Goal: Find specific fact

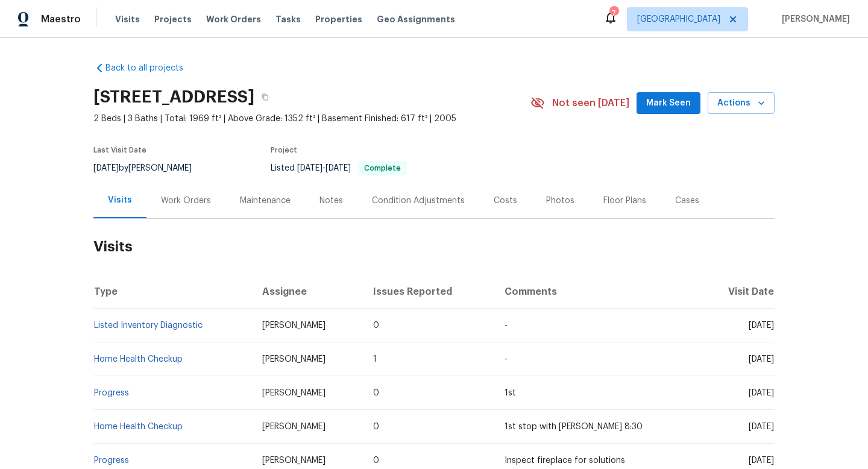
click at [186, 206] on div "Work Orders" at bounding box center [186, 201] width 79 height 36
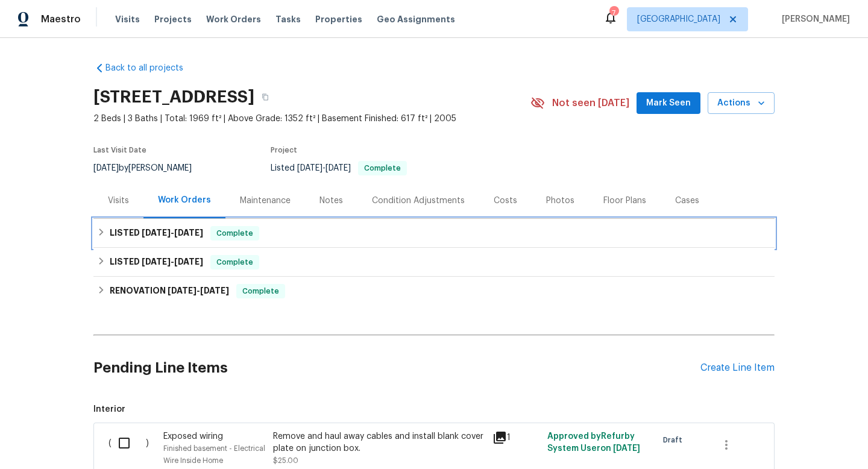
click at [197, 244] on div "LISTED 6/23/25 - 8/25/25 Complete" at bounding box center [433, 233] width 681 height 29
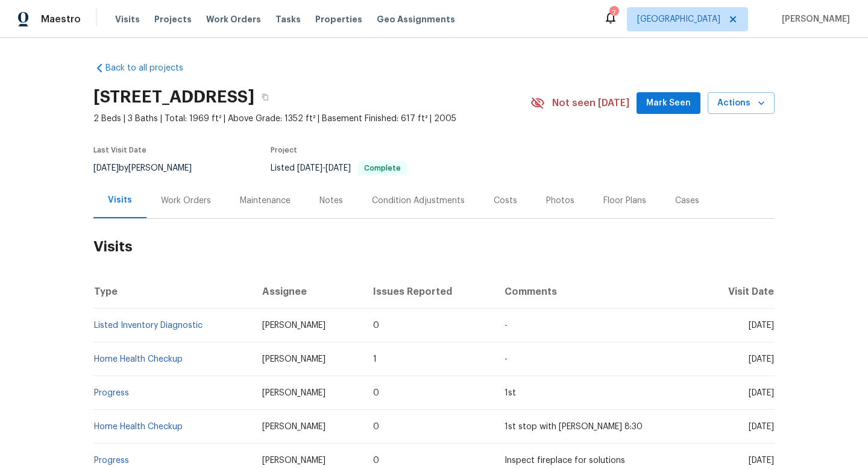
drag, startPoint x: 309, startPoint y: 327, endPoint x: 226, endPoint y: 325, distance: 83.2
click at [253, 325] on td "[PERSON_NAME]" at bounding box center [308, 326] width 111 height 34
copy span "[PERSON_NAME]"
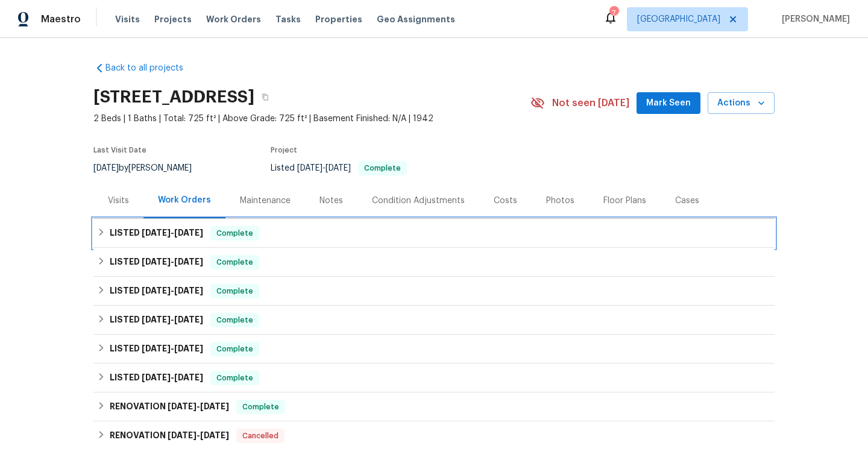
click at [188, 234] on span "9/16/25" at bounding box center [188, 232] width 29 height 8
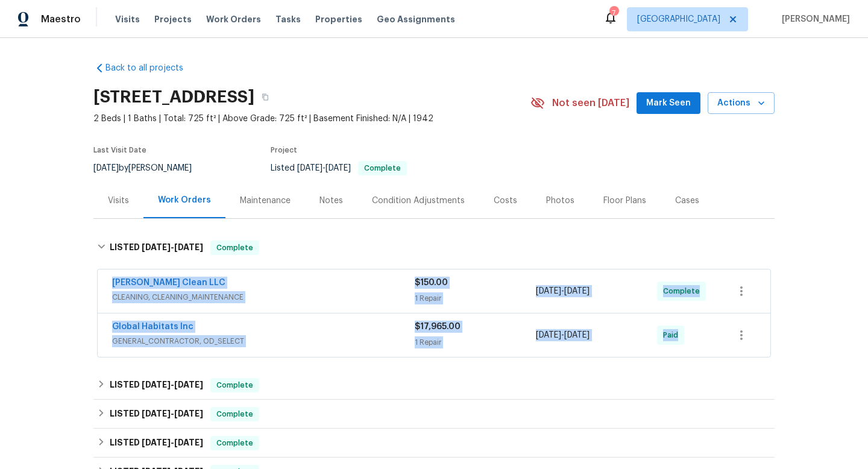
drag, startPoint x: 173, startPoint y: 282, endPoint x: 753, endPoint y: 317, distance: 581.0
click at [754, 317] on div "Capelli Crystal Clean LLC CLEANING, CLEANING_MAINTENANCE $150.00 1 Repair 9/16/…" at bounding box center [433, 314] width 681 height 94
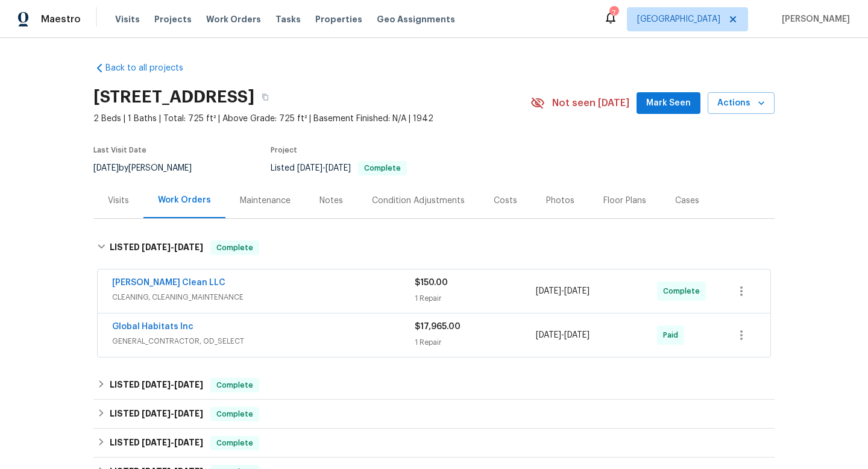
click at [40, 267] on div "Back to all projects 20612 Kingsville St, Harper Woods, MI 48225 2 Beds | 1 Bat…" at bounding box center [434, 253] width 868 height 431
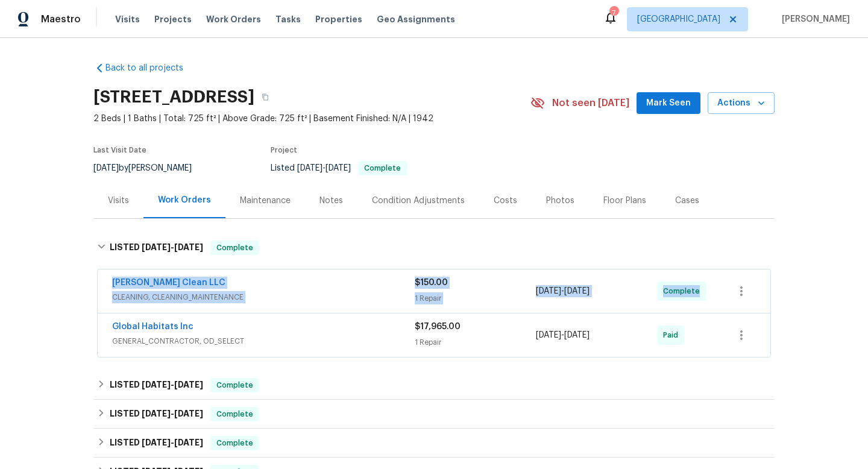
drag, startPoint x: 104, startPoint y: 280, endPoint x: 695, endPoint y: 301, distance: 591.2
click at [695, 301] on div "Capelli Crystal Clean LLC CLEANING, CLEANING_MAINTENANCE $150.00 1 Repair 9/16/…" at bounding box center [434, 290] width 673 height 43
copy div "Capelli Crystal Clean LLC CLEANING, CLEANING_MAINTENANCE $150.00 1 Repair 9/16/…"
click at [359, 295] on span "CLEANING, CLEANING_MAINTENANCE" at bounding box center [263, 297] width 303 height 12
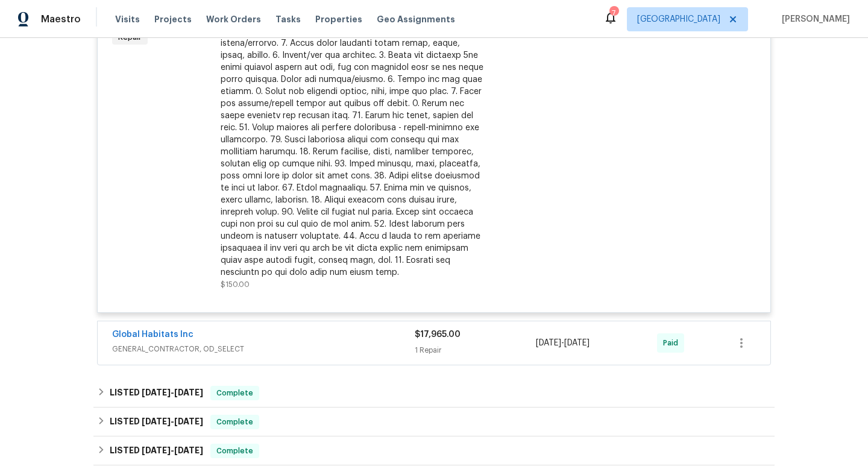
scroll to position [418, 0]
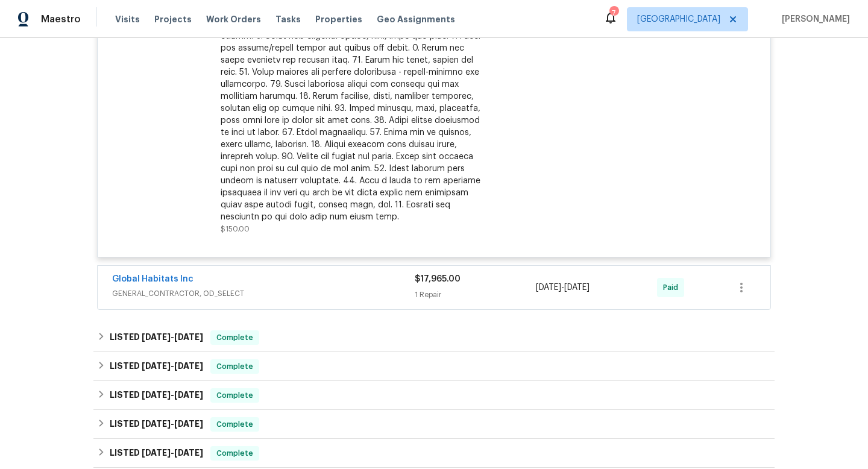
click at [287, 285] on div "Global Habitats Inc" at bounding box center [263, 280] width 303 height 14
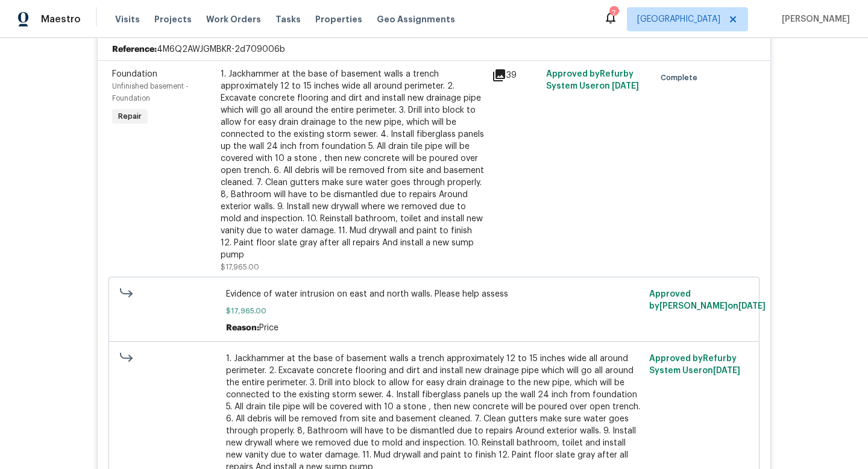
scroll to position [699, 0]
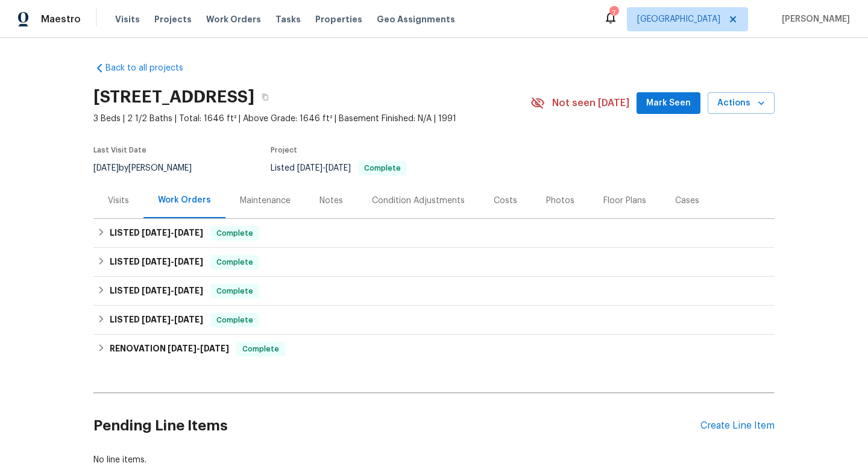
click at [121, 207] on div "Visits" at bounding box center [118, 201] width 21 height 12
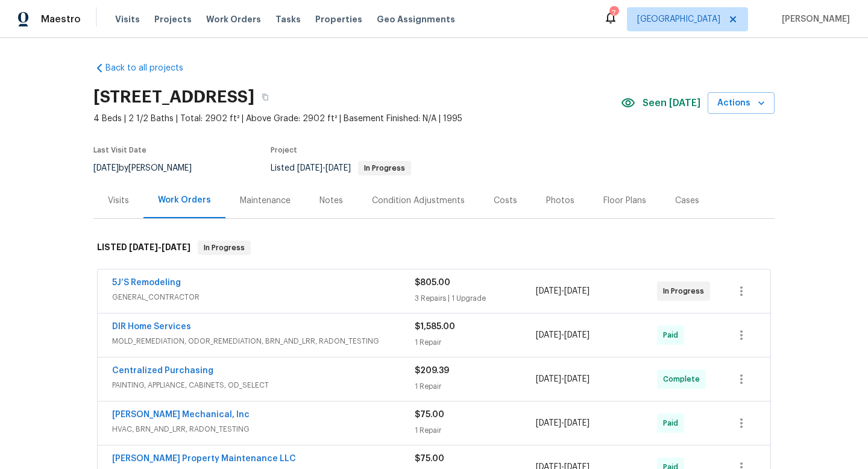
click at [276, 297] on span "GENERAL_CONTRACTOR" at bounding box center [263, 297] width 303 height 12
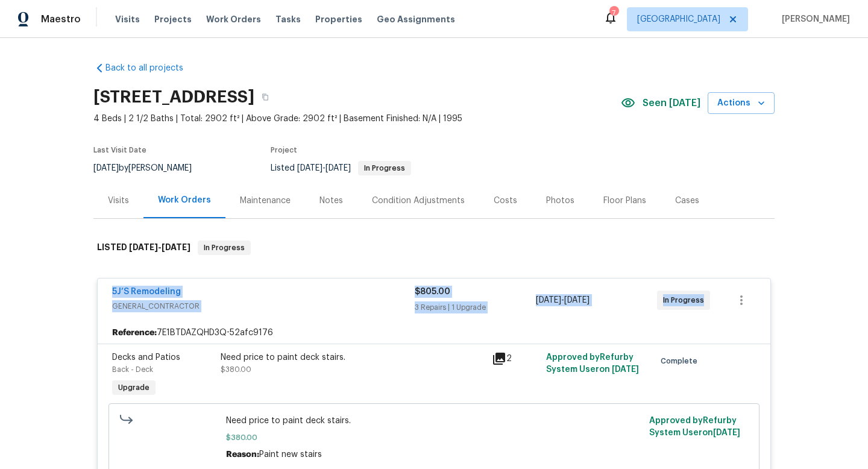
drag, startPoint x: 98, startPoint y: 281, endPoint x: 746, endPoint y: 303, distance: 649.1
click at [752, 309] on div "5J’S Remodeling GENERAL_CONTRACTOR $805.00 3 Repairs | 1 Upgrade 9/10/2025 - 9/…" at bounding box center [434, 300] width 673 height 43
copy div "5J’S Remodeling GENERAL_CONTRACTOR $805.00 3 Repairs | 1 Upgrade 9/10/2025 - 9/…"
